Goal: Task Accomplishment & Management: Complete application form

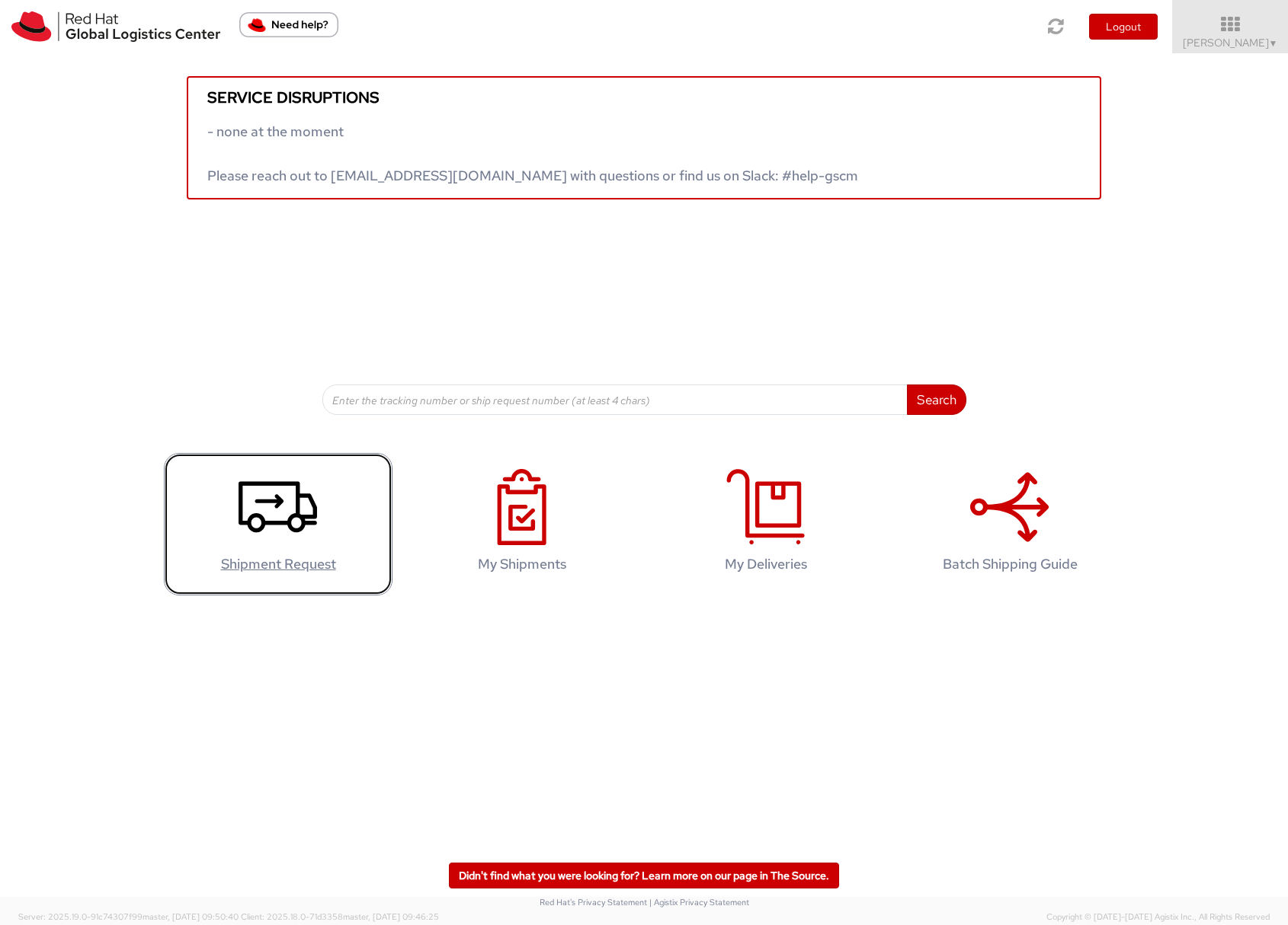
click at [255, 503] on use at bounding box center [278, 507] width 78 height 51
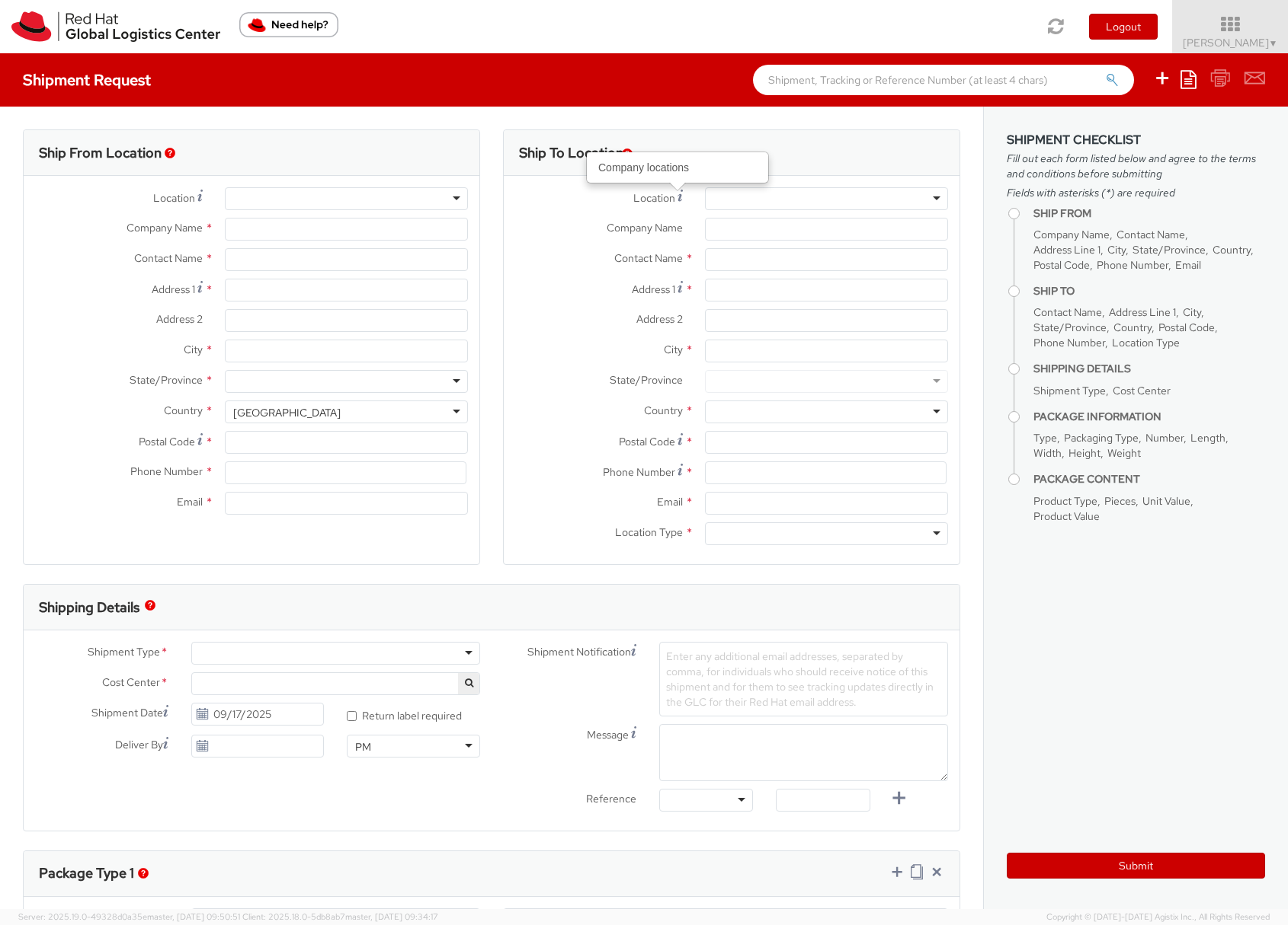
select select "901"
select select
type input "Red Hat Czech s.r.o."
type input "[PERSON_NAME]"
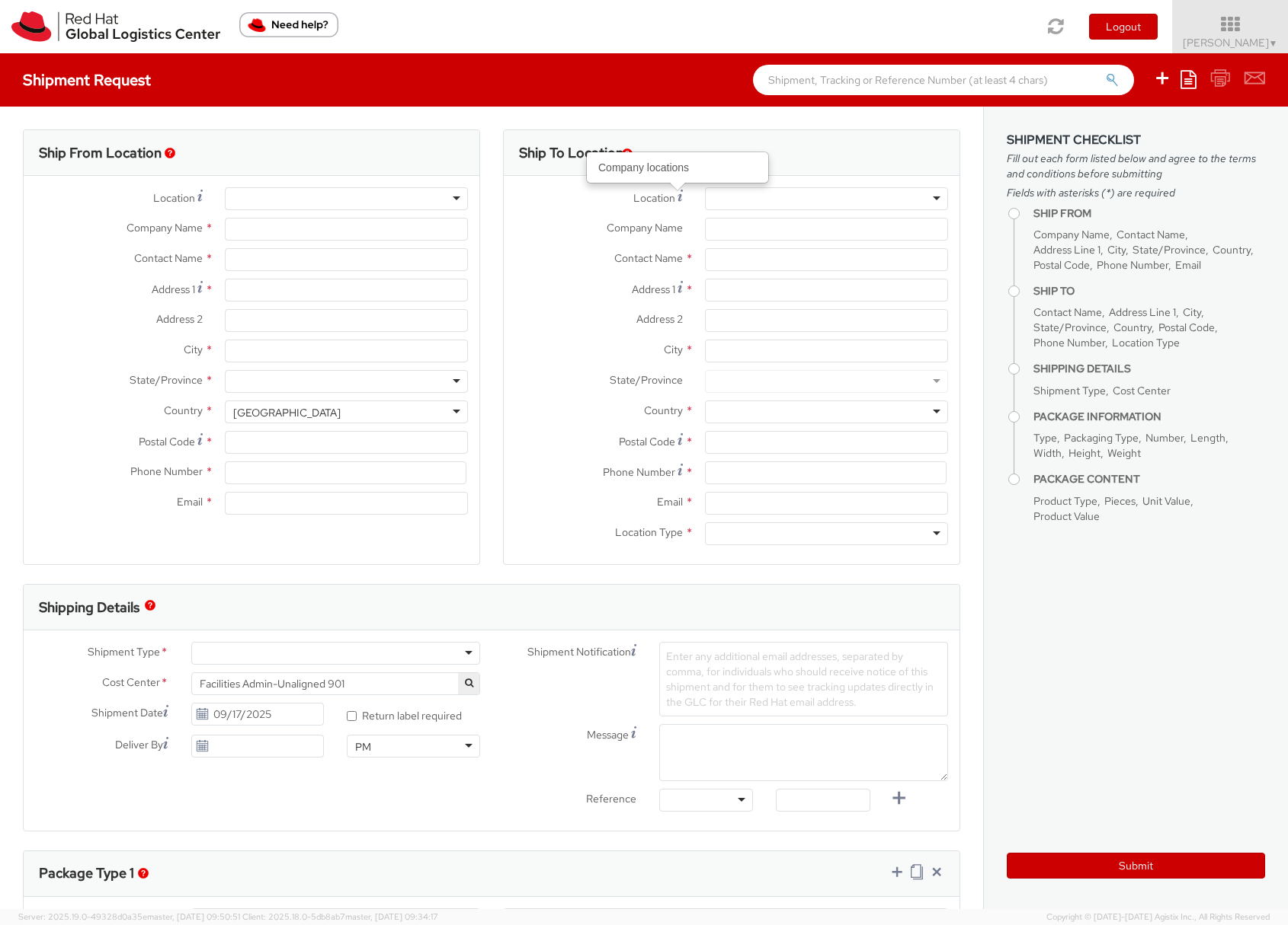
type input "Purkynova 665/115"
type input "BRNO"
type input "621 00"
type input "420532294446"
type input "somala@redhat.com"
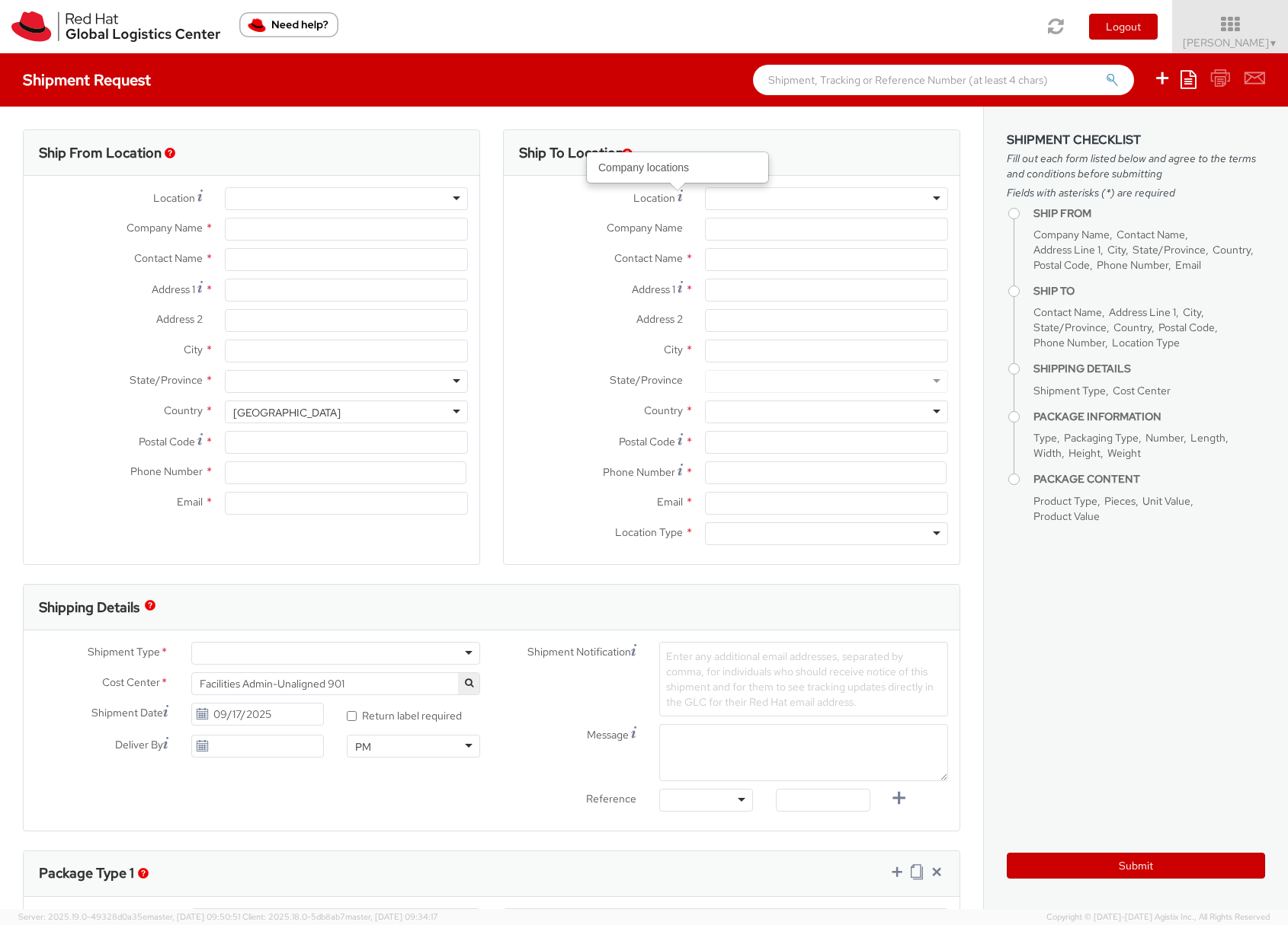
select select "CM"
select select "KGS"
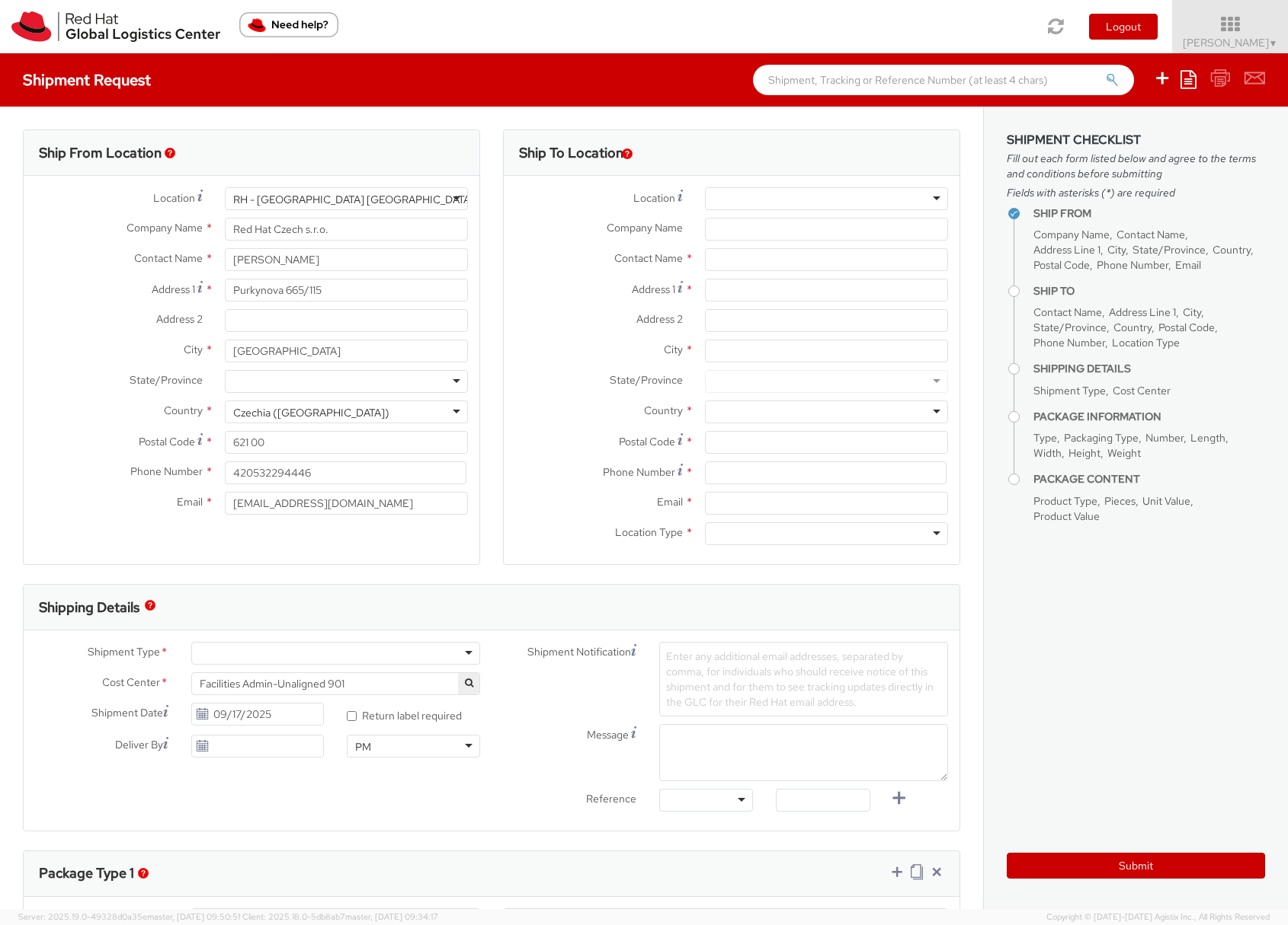
click at [331, 195] on div "RH - Brno - Tech Park Brno - C" at bounding box center [362, 199] width 258 height 16
type input "London"
type input "Red Hat UK Limited"
type input "Peninsular House"
type input "30-36 Monument Street, 4th Floor"
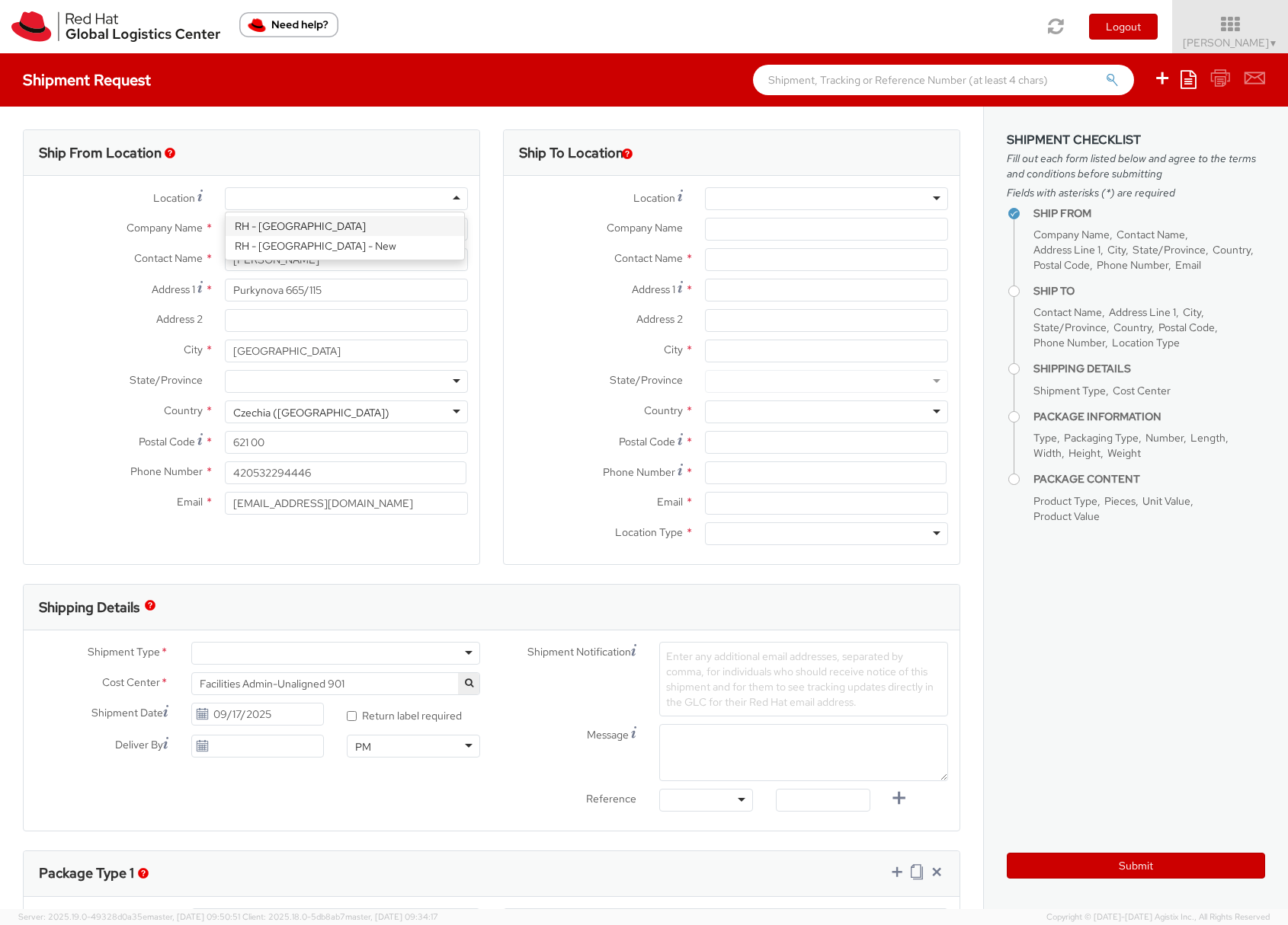
type input "LONDON"
type input "EC3R8NB"
type input "44 207 009 4444"
